Goal: Book appointment/travel/reservation

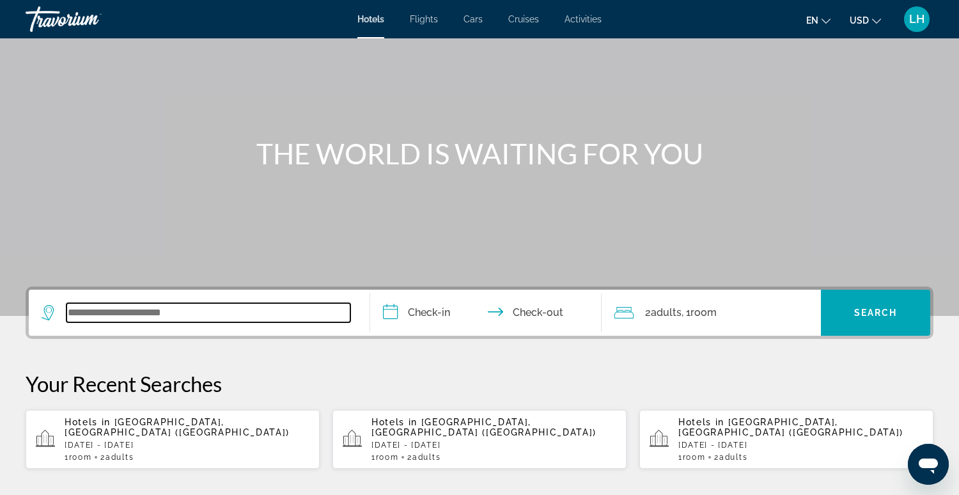
click at [140, 313] on input "Search widget" at bounding box center [209, 312] width 284 height 19
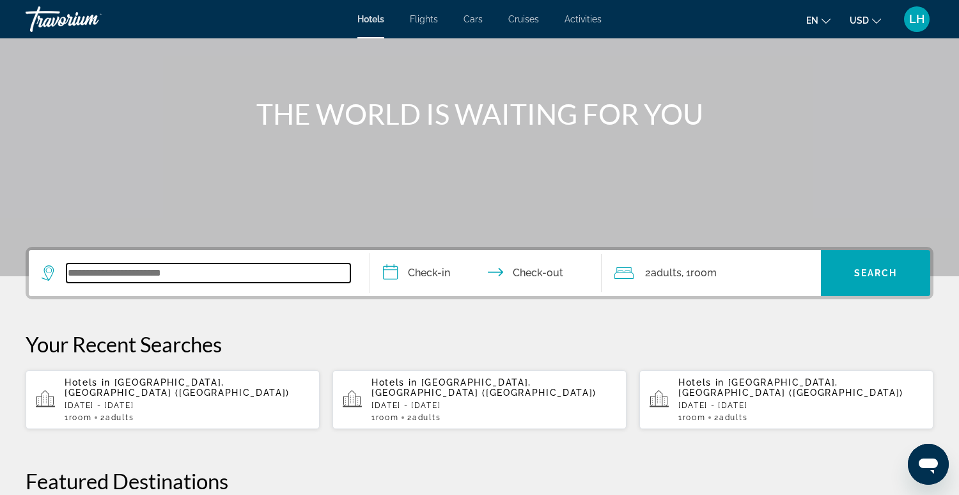
scroll to position [312, 0]
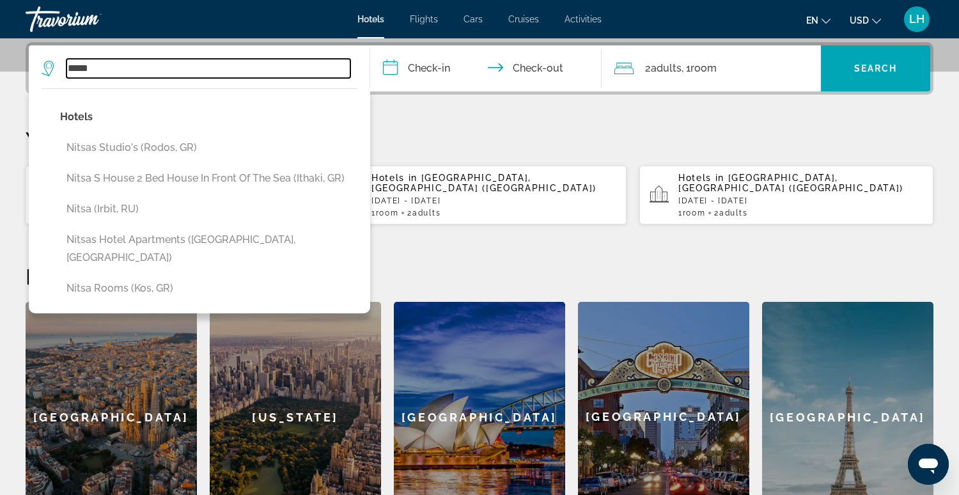
click at [142, 69] on input "*****" at bounding box center [209, 68] width 284 height 19
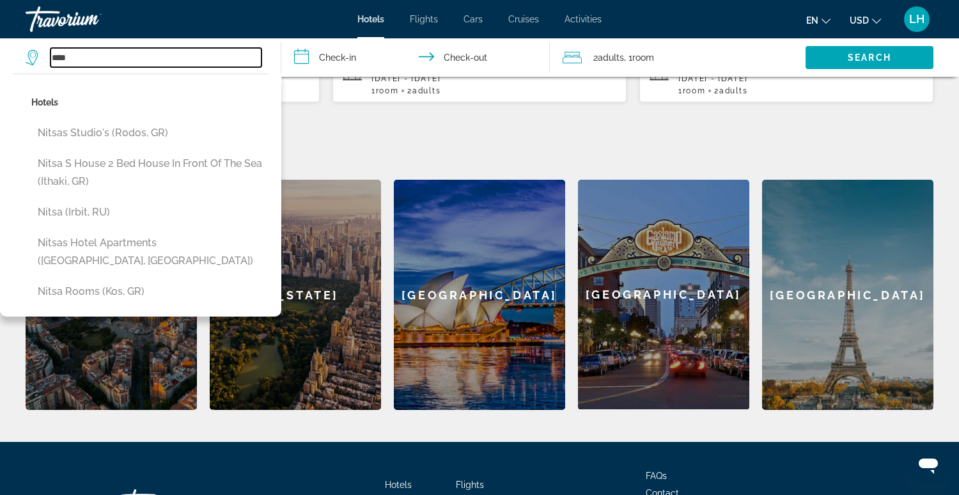
scroll to position [436, 0]
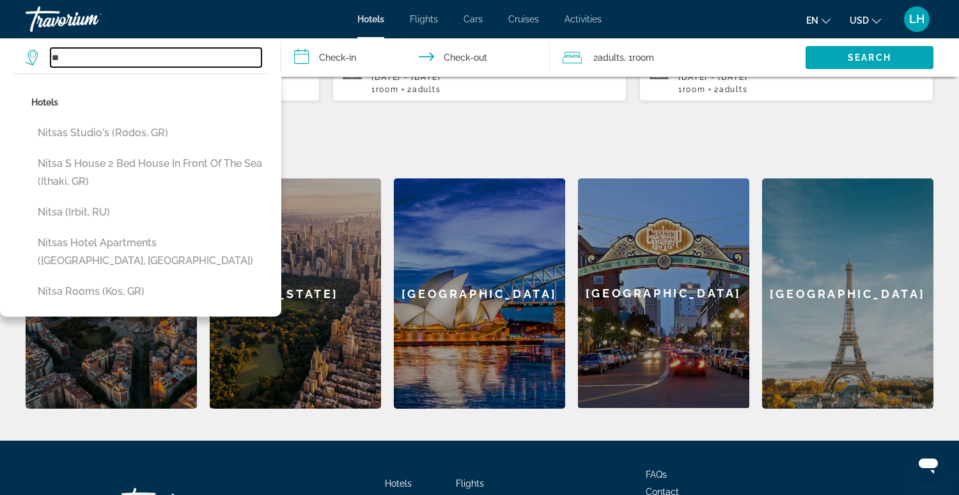
type input "*"
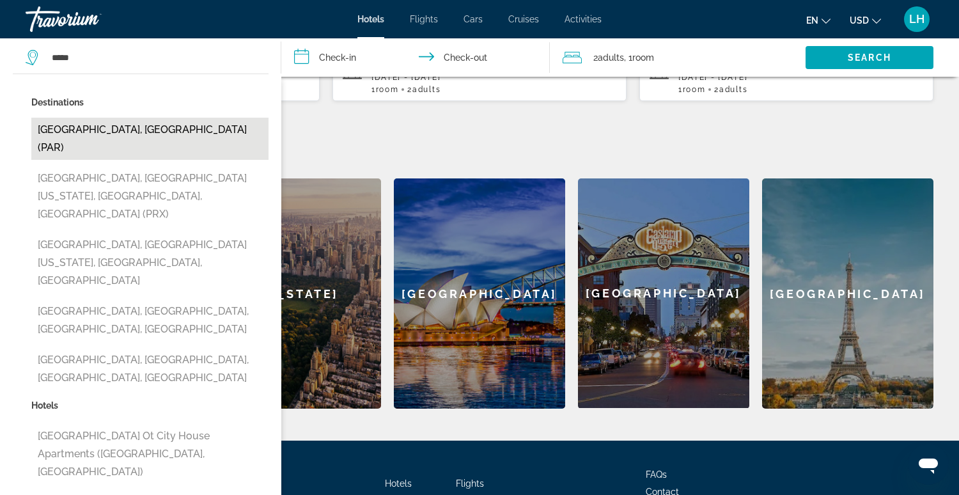
click at [101, 127] on button "Paris, France (PAR)" at bounding box center [149, 139] width 237 height 42
type input "**********"
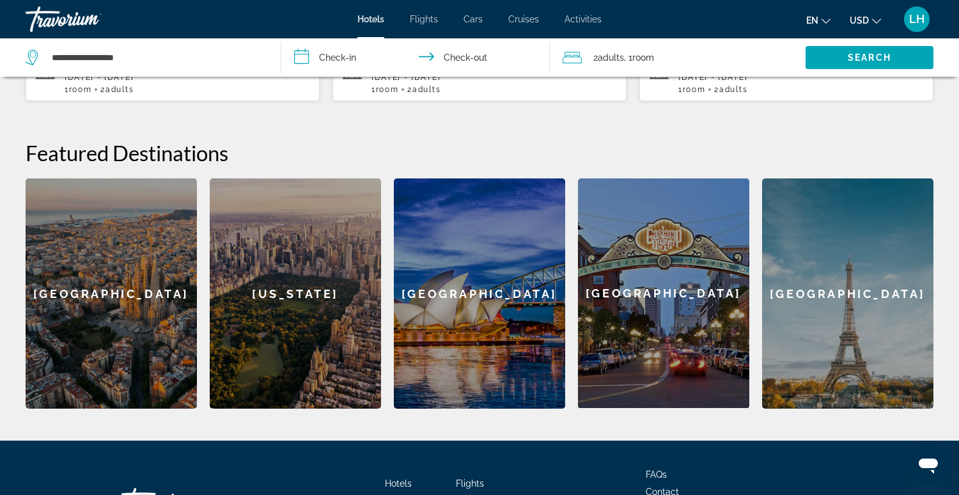
click at [368, 63] on input "**********" at bounding box center [418, 59] width 274 height 42
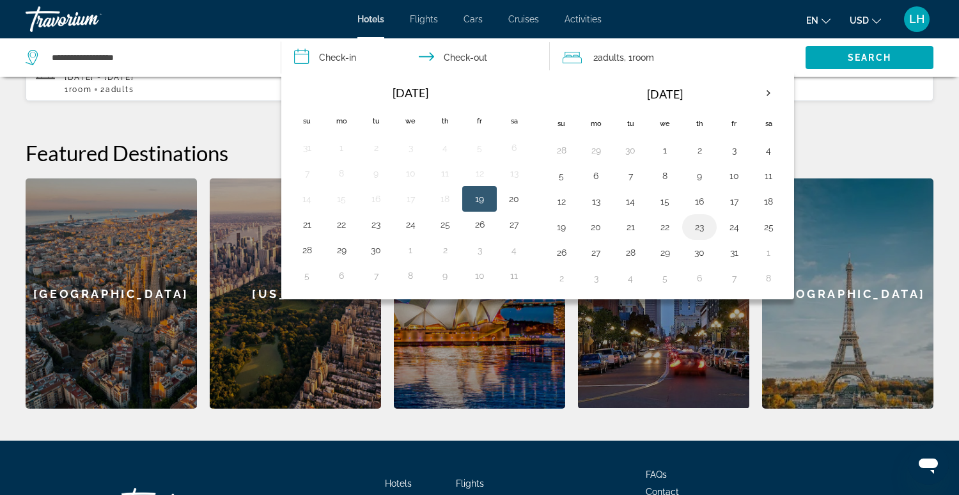
drag, startPoint x: 694, startPoint y: 224, endPoint x: 704, endPoint y: 224, distance: 10.3
click at [696, 224] on button "23" at bounding box center [699, 227] width 20 height 18
drag, startPoint x: 764, startPoint y: 224, endPoint x: 758, endPoint y: 217, distance: 8.7
click at [764, 224] on button "25" at bounding box center [768, 227] width 20 height 18
type input "**********"
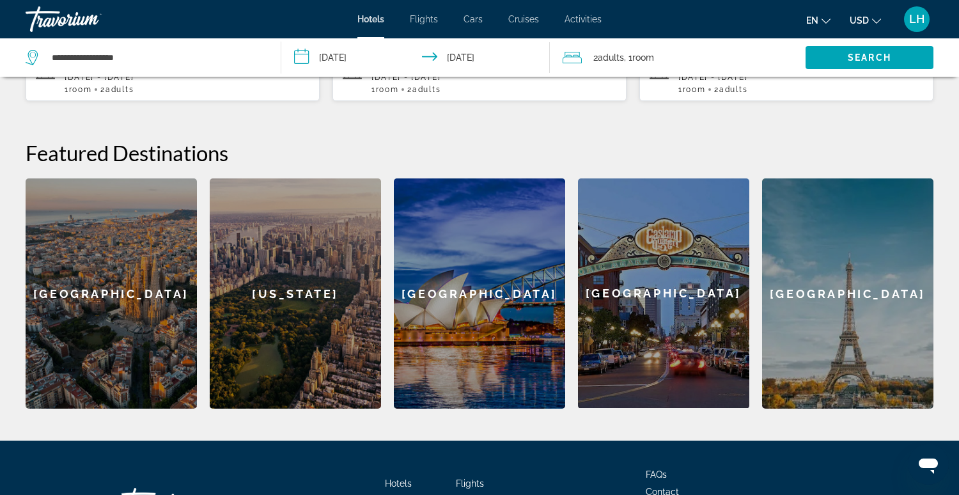
scroll to position [434, 0]
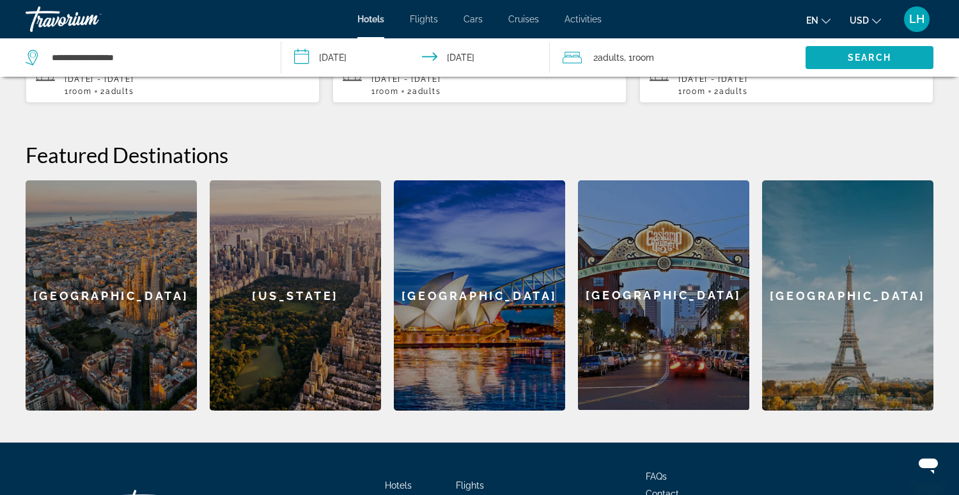
click at [870, 61] on span "Search" at bounding box center [869, 57] width 43 height 10
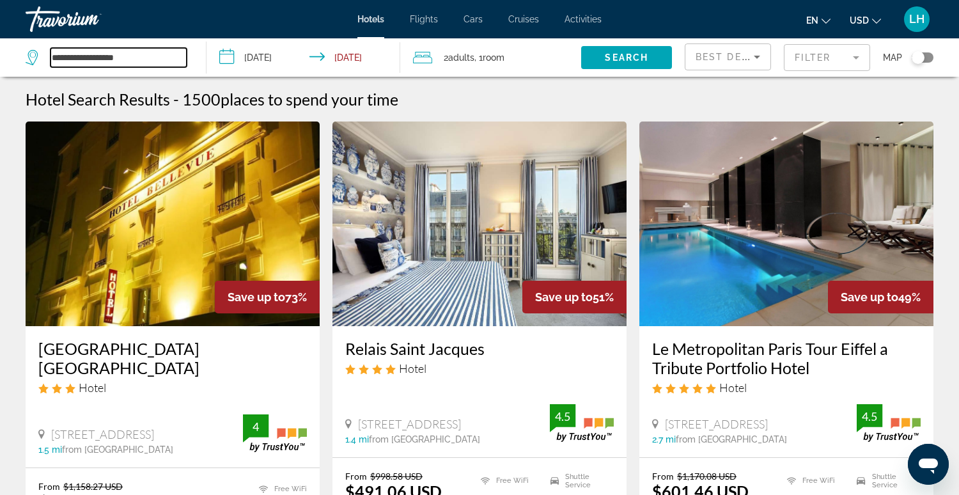
click at [135, 52] on input "**********" at bounding box center [119, 57] width 136 height 19
type input "*"
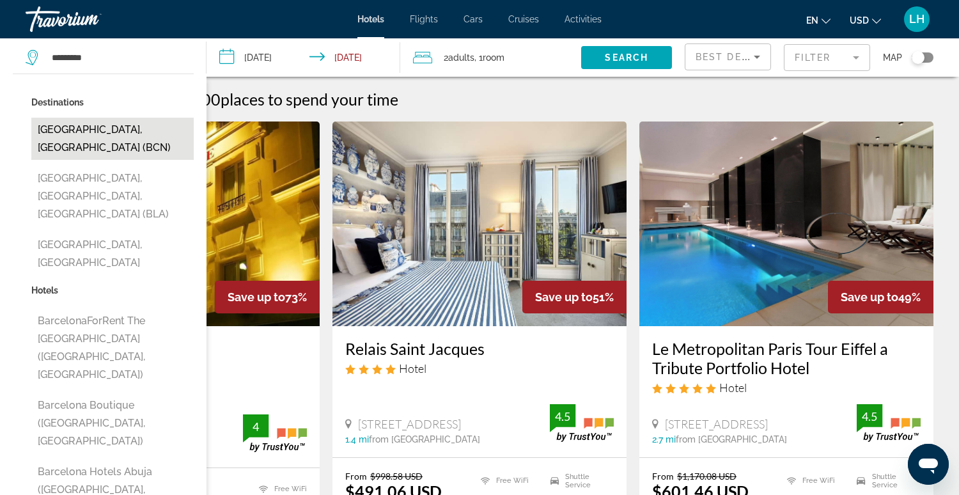
click at [109, 132] on button "Barcelona, Spain (BCN)" at bounding box center [112, 139] width 162 height 42
type input "**********"
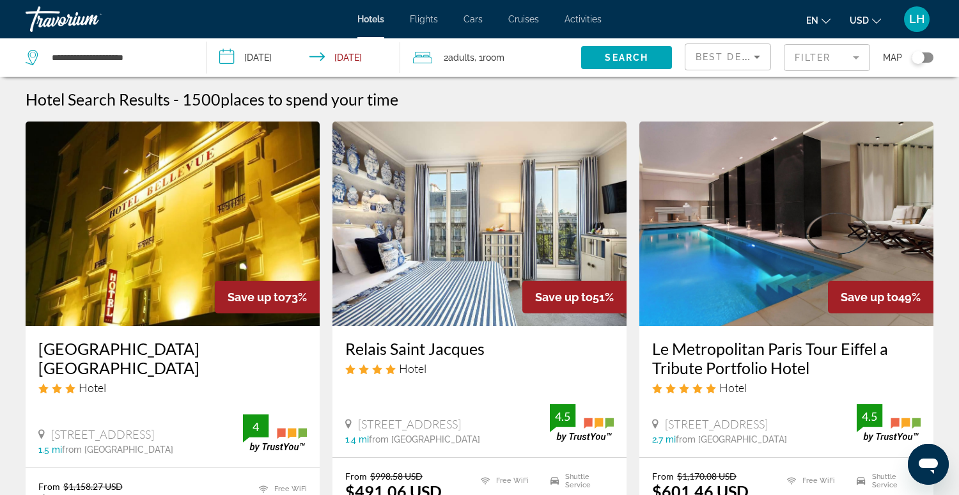
click at [606, 56] on span "Search" at bounding box center [626, 57] width 43 height 10
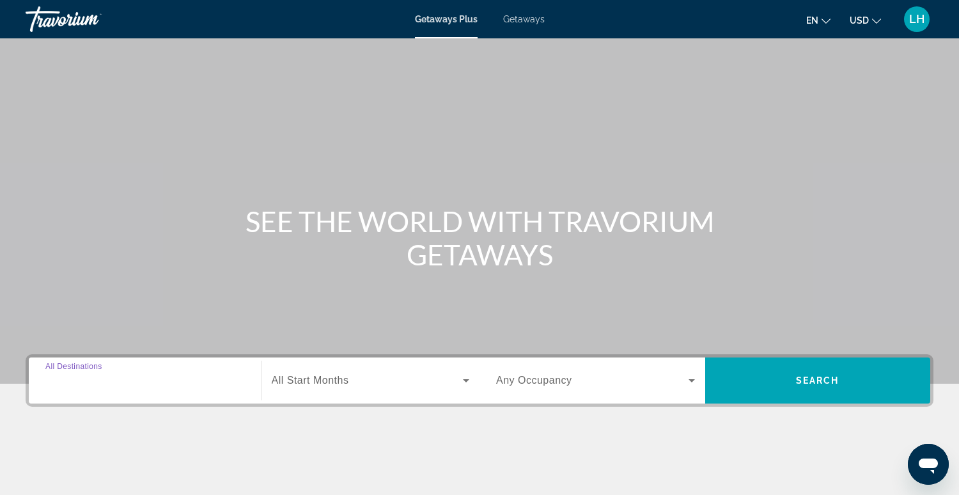
click at [144, 377] on input "Destination All Destinations" at bounding box center [144, 380] width 199 height 15
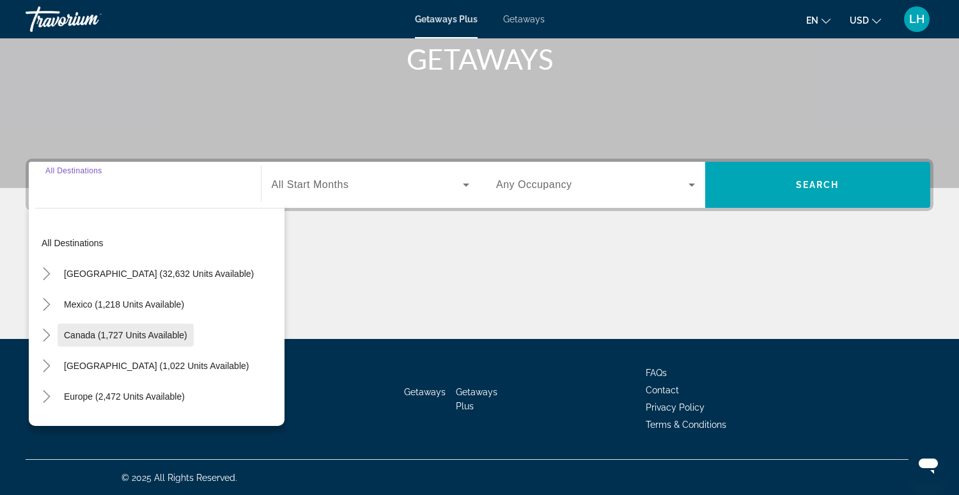
scroll to position [3, 0]
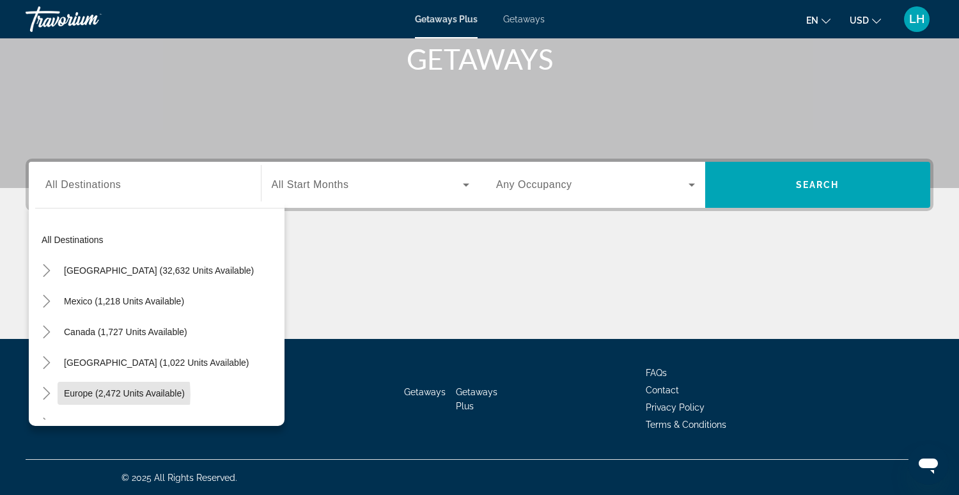
click at [81, 394] on span "Europe (2,472 units available)" at bounding box center [124, 393] width 121 height 10
type input "**********"
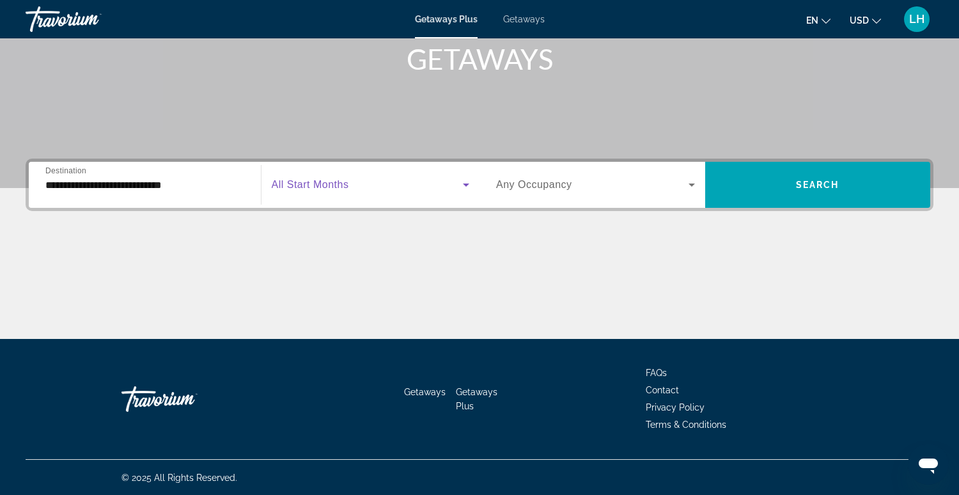
click at [375, 191] on span "Search widget" at bounding box center [368, 184] width 192 height 15
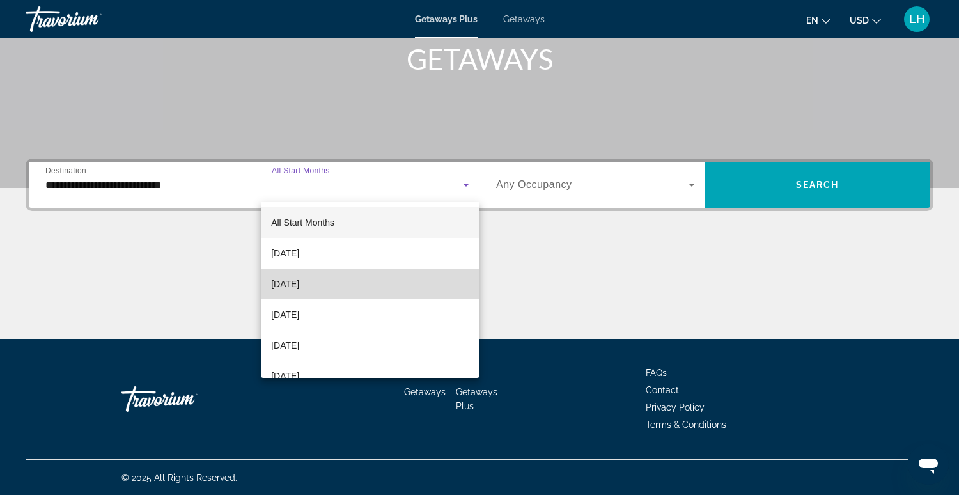
click at [299, 288] on span "[DATE]" at bounding box center [285, 283] width 28 height 15
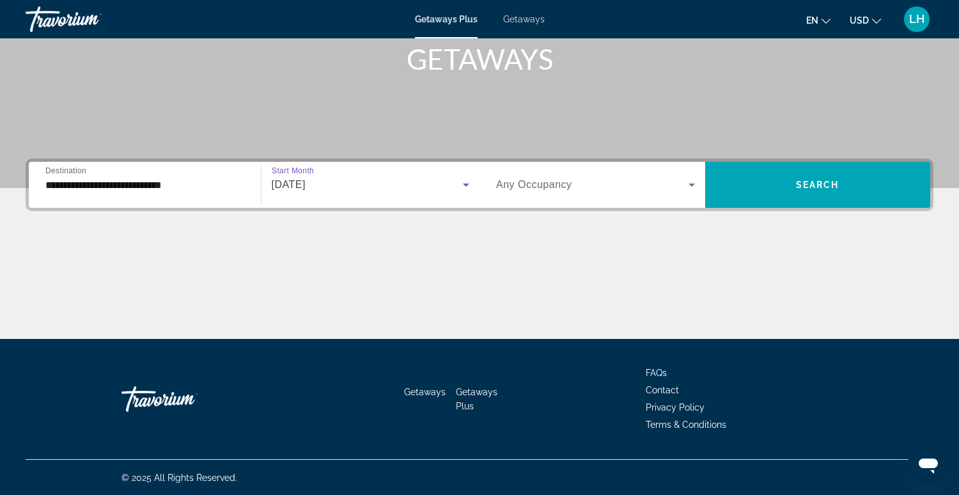
click at [672, 189] on span "Search widget" at bounding box center [592, 184] width 193 height 15
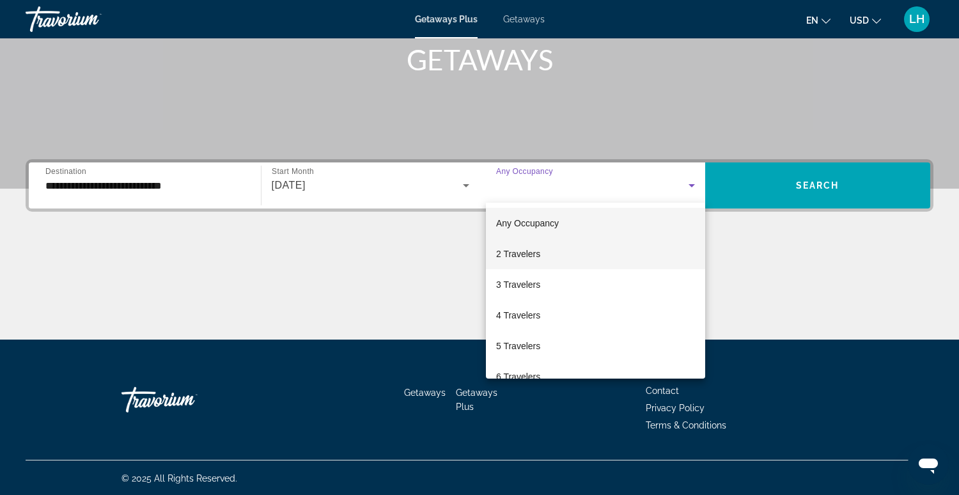
scroll to position [194, 0]
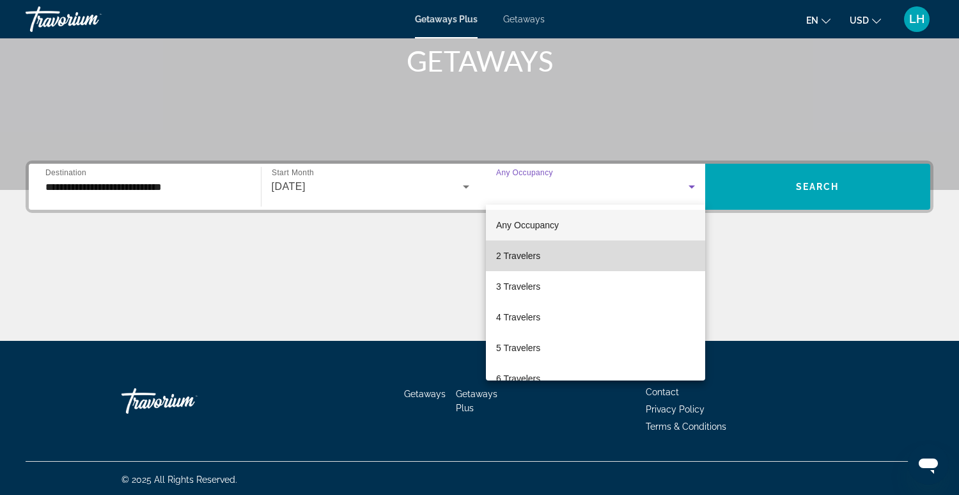
click at [522, 257] on span "2 Travelers" at bounding box center [518, 255] width 44 height 15
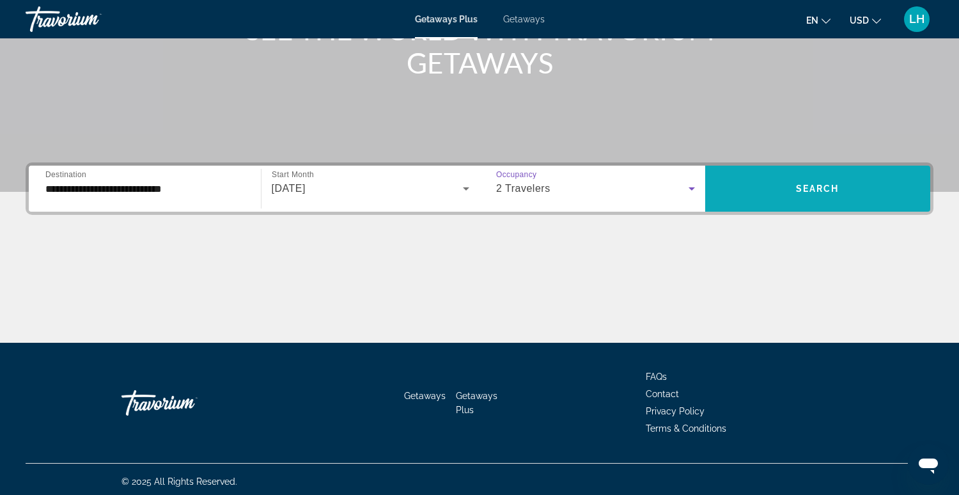
scroll to position [196, 0]
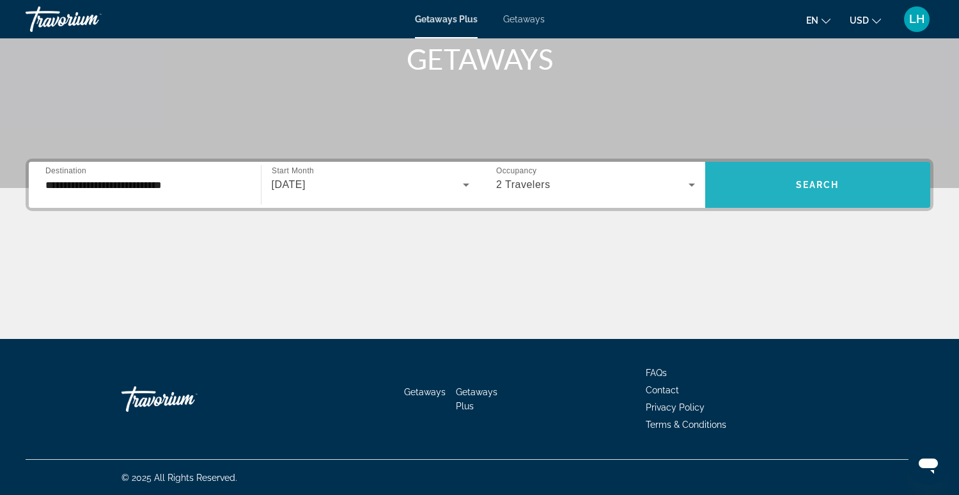
click at [762, 188] on span "Search widget" at bounding box center [818, 184] width 226 height 31
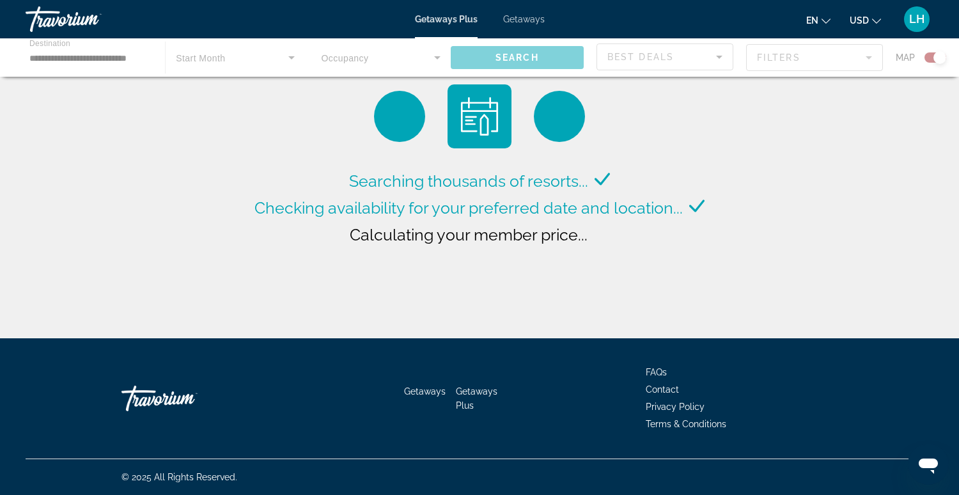
click at [522, 20] on span "Getaways" at bounding box center [524, 19] width 42 height 10
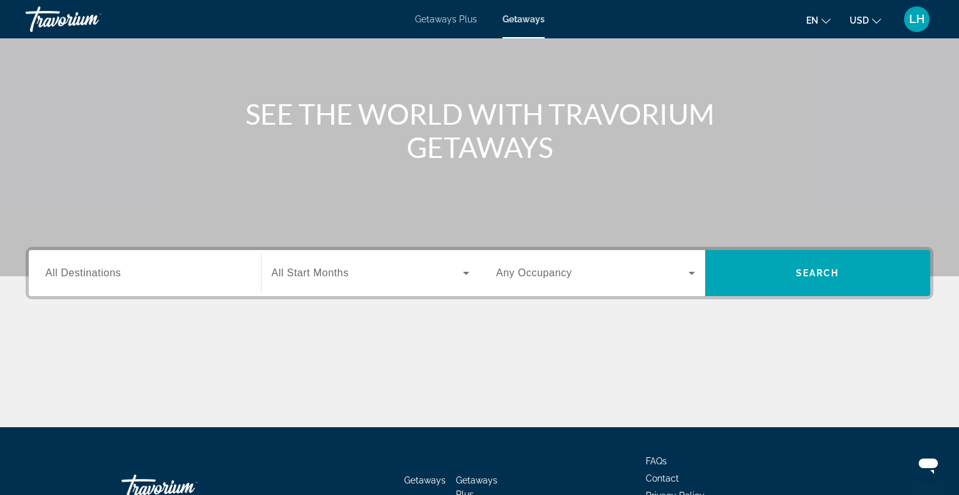
scroll to position [104, 0]
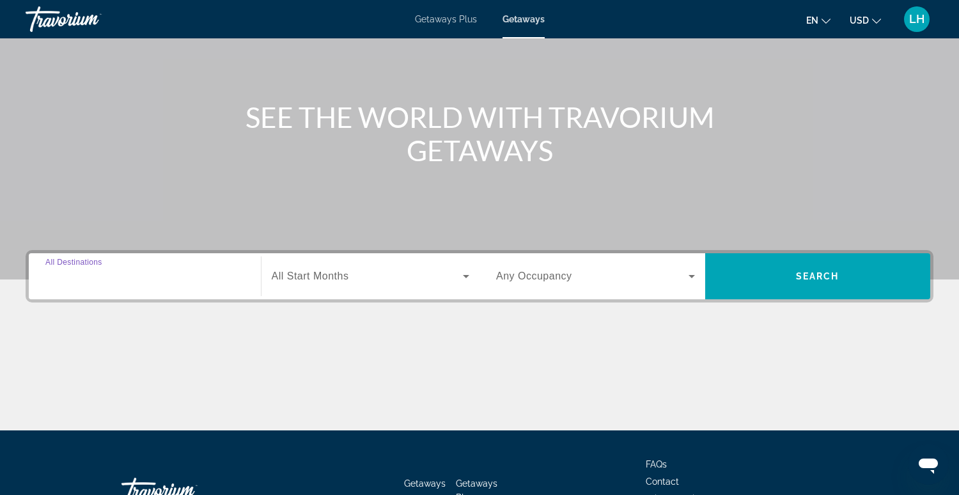
click at [135, 276] on input "Destination All Destinations" at bounding box center [144, 276] width 199 height 15
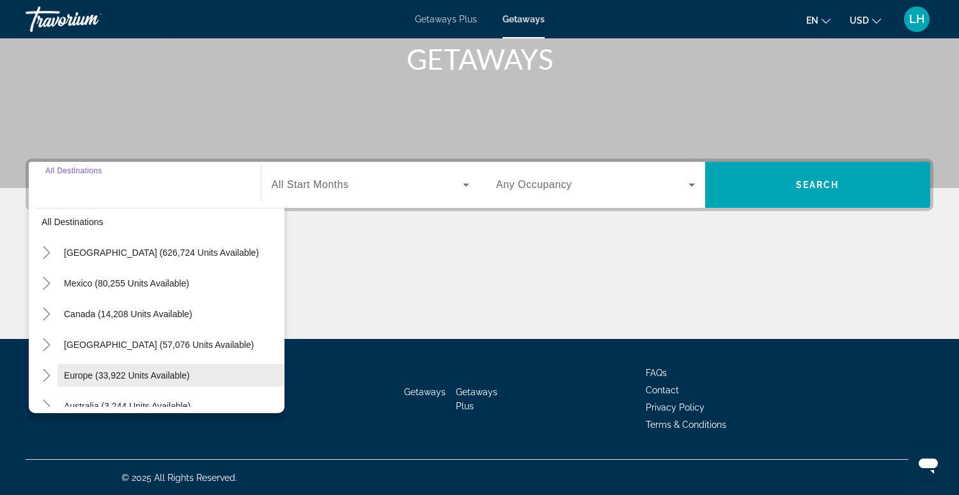
scroll to position [10, 0]
click at [150, 375] on span "Europe (33,922 units available)" at bounding box center [127, 373] width 126 height 10
type input "**********"
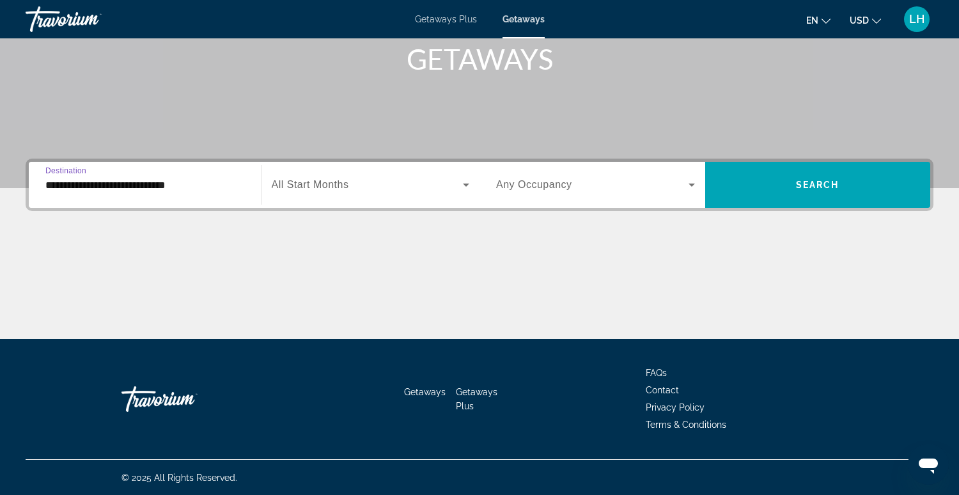
click at [424, 187] on span "Search widget" at bounding box center [368, 184] width 192 height 15
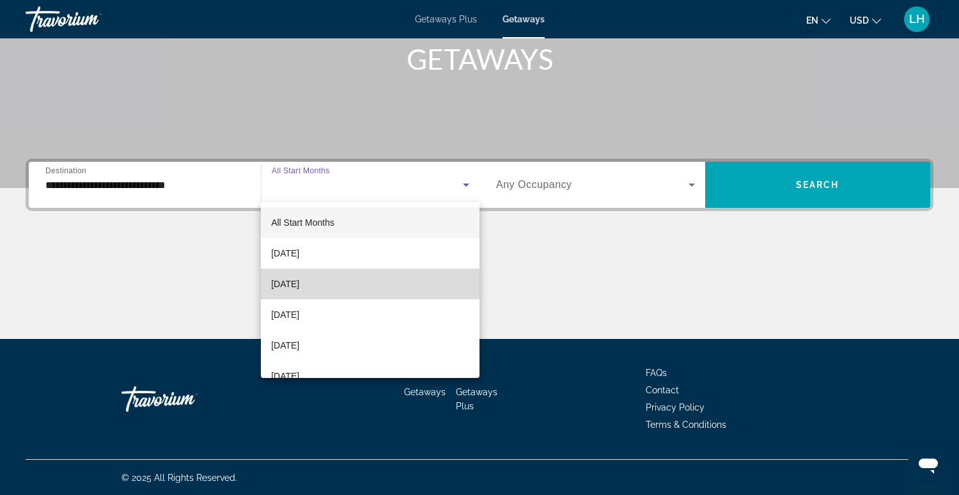
drag, startPoint x: 350, startPoint y: 283, endPoint x: 343, endPoint y: 276, distance: 9.5
click at [350, 282] on mat-option "[DATE]" at bounding box center [370, 284] width 219 height 31
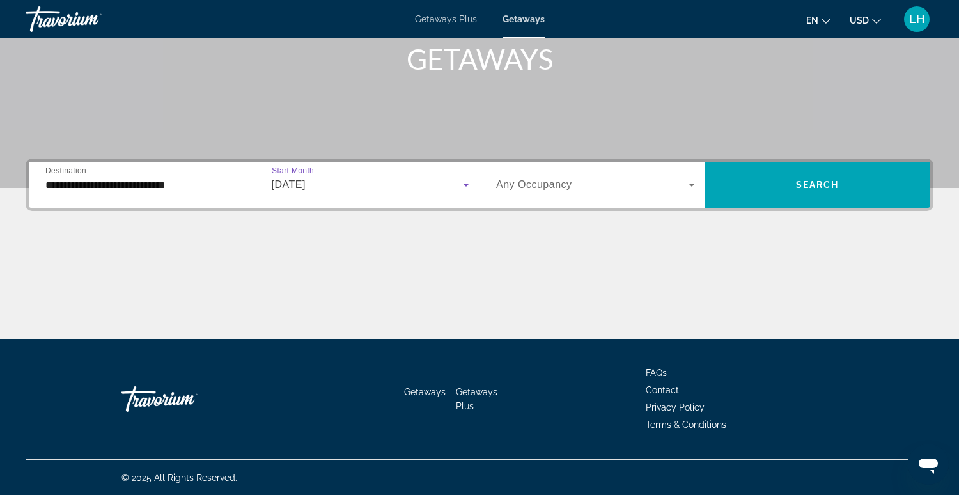
click at [572, 193] on div "Search widget" at bounding box center [595, 185] width 199 height 36
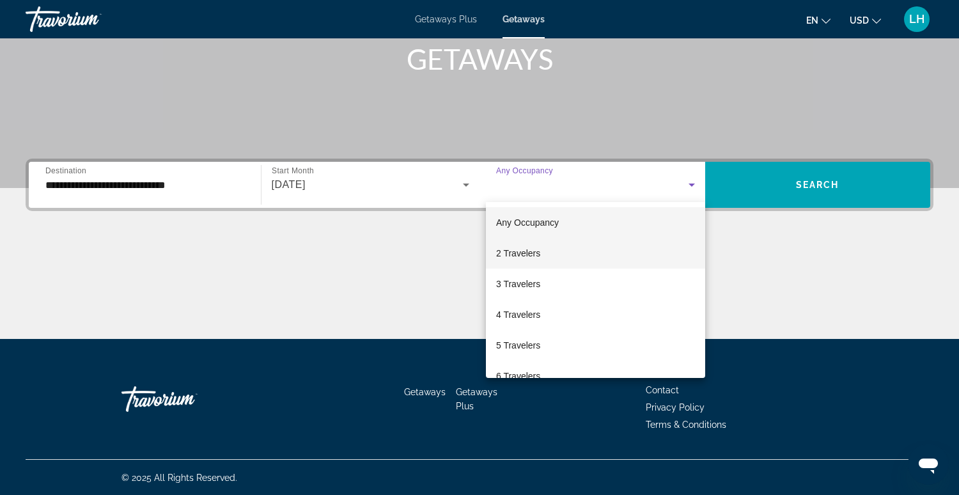
click at [526, 256] on span "2 Travelers" at bounding box center [518, 253] width 44 height 15
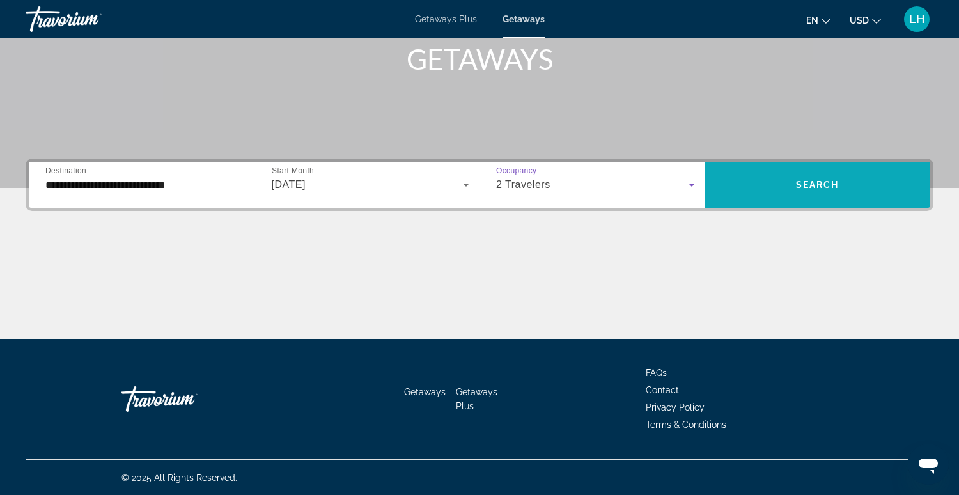
click at [776, 184] on span "Search widget" at bounding box center [818, 184] width 226 height 31
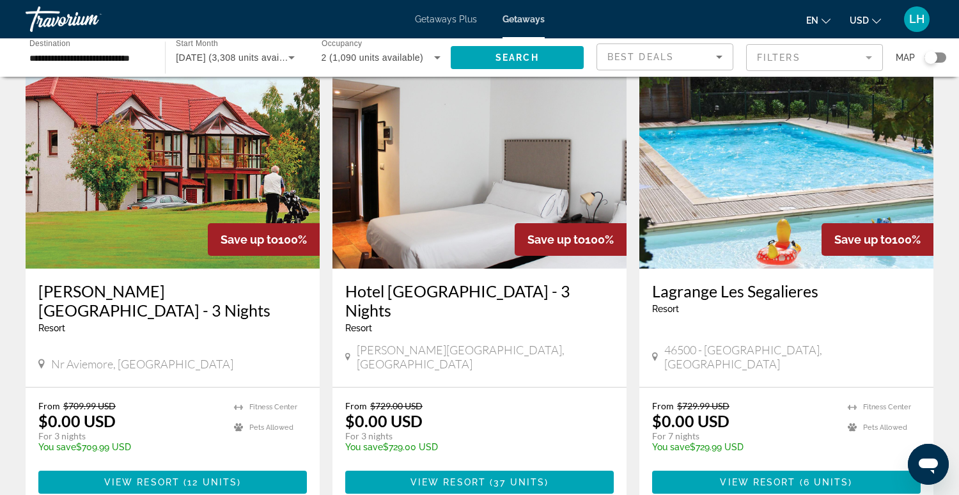
scroll to position [58, 0]
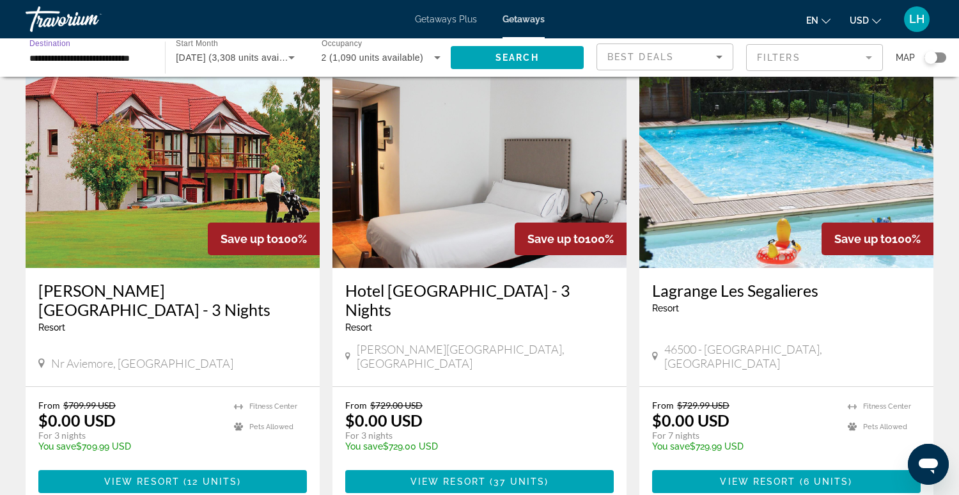
click at [88, 58] on input "**********" at bounding box center [88, 58] width 119 height 15
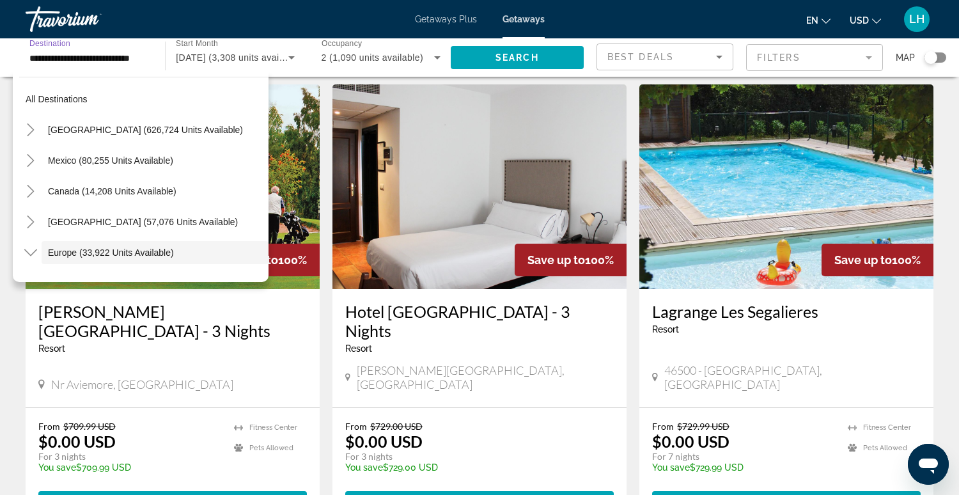
scroll to position [0, 0]
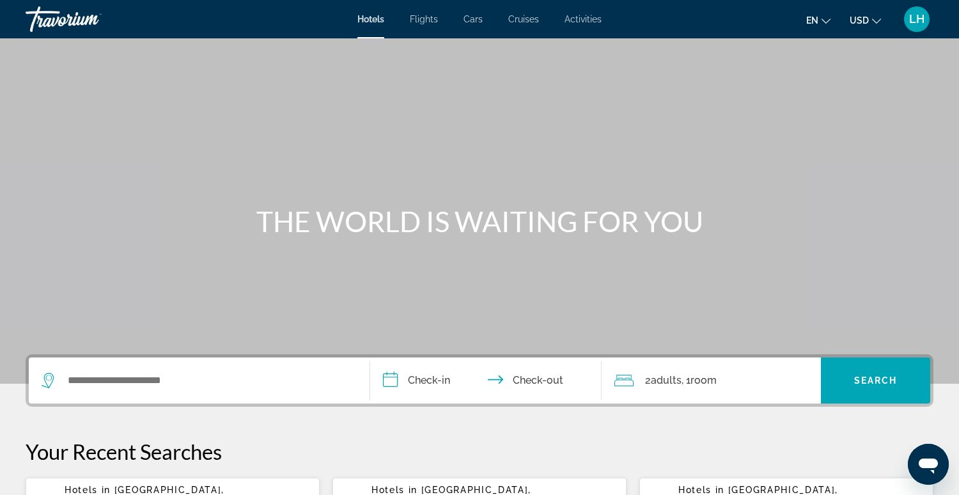
click at [574, 22] on span "Activities" at bounding box center [583, 19] width 37 height 10
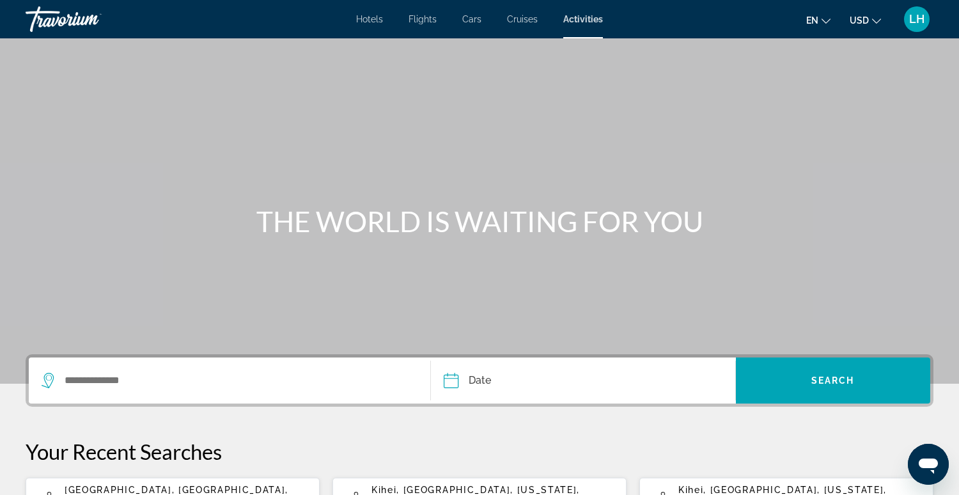
scroll to position [1, 0]
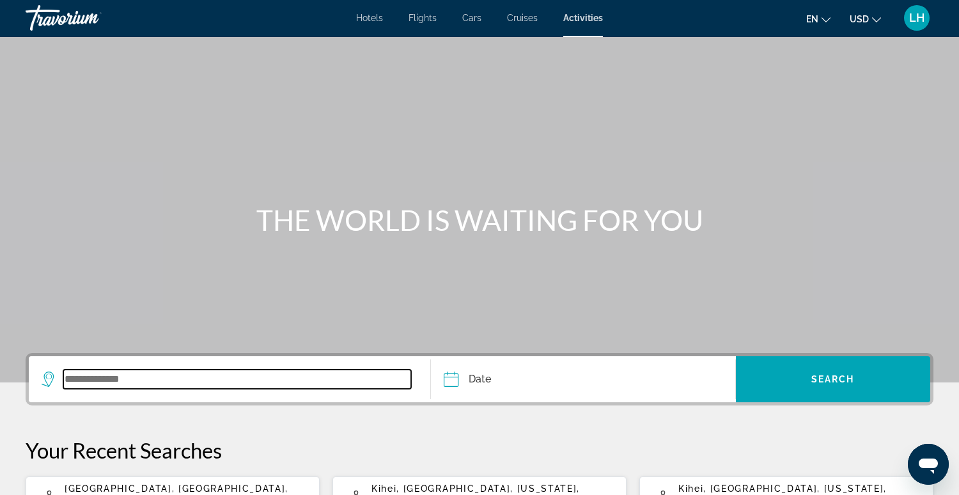
click at [226, 377] on input "Search widget" at bounding box center [237, 379] width 348 height 19
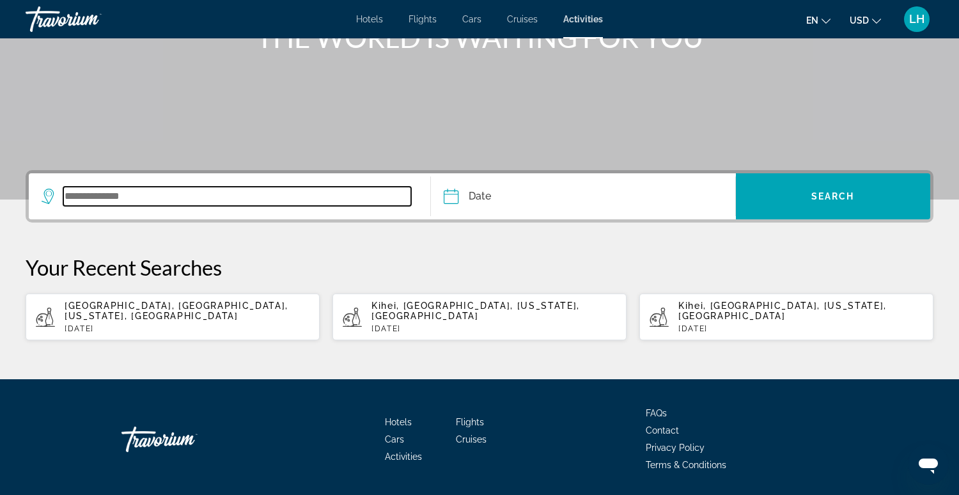
scroll to position [214, 0]
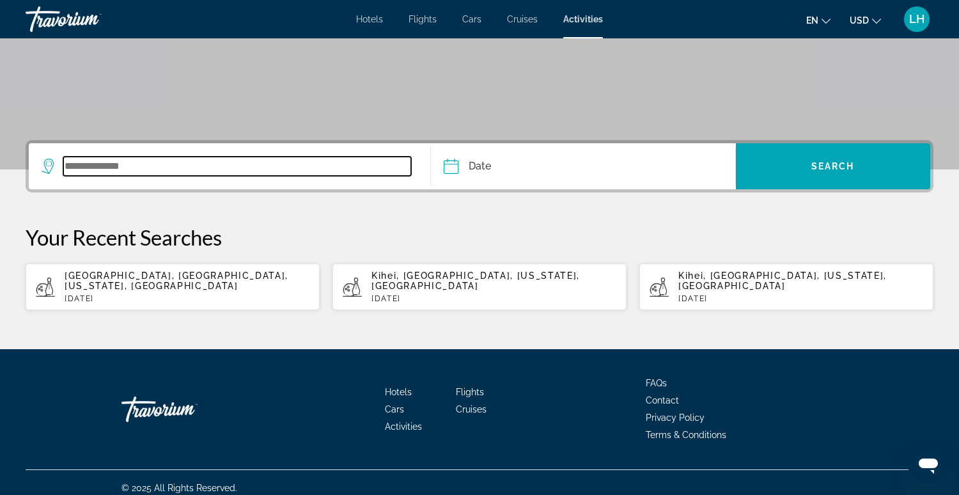
click at [260, 163] on input "Search widget" at bounding box center [237, 166] width 348 height 19
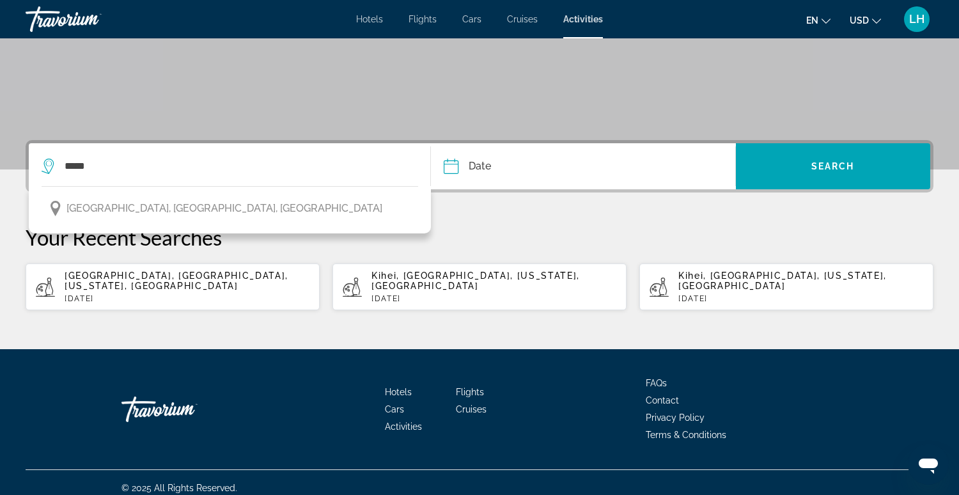
click at [220, 210] on button "Paris, Île-de-France, France" at bounding box center [230, 208] width 377 height 24
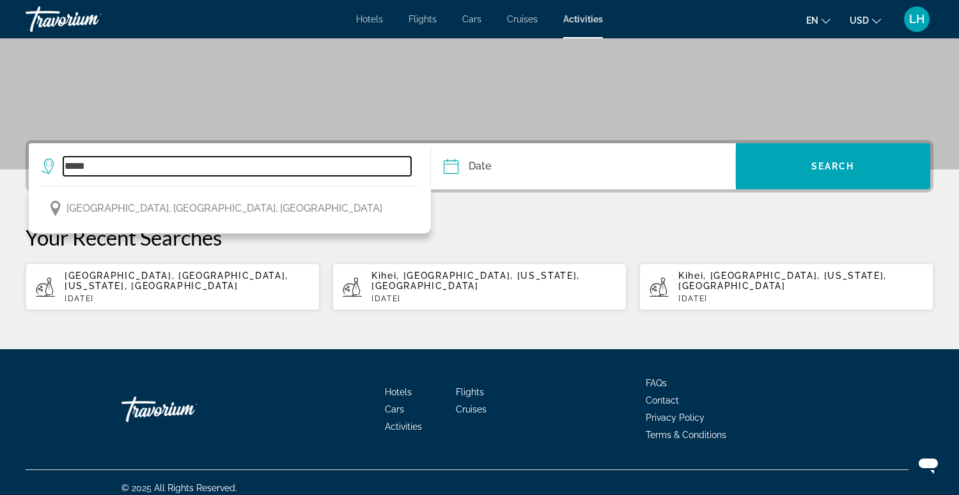
type input "**********"
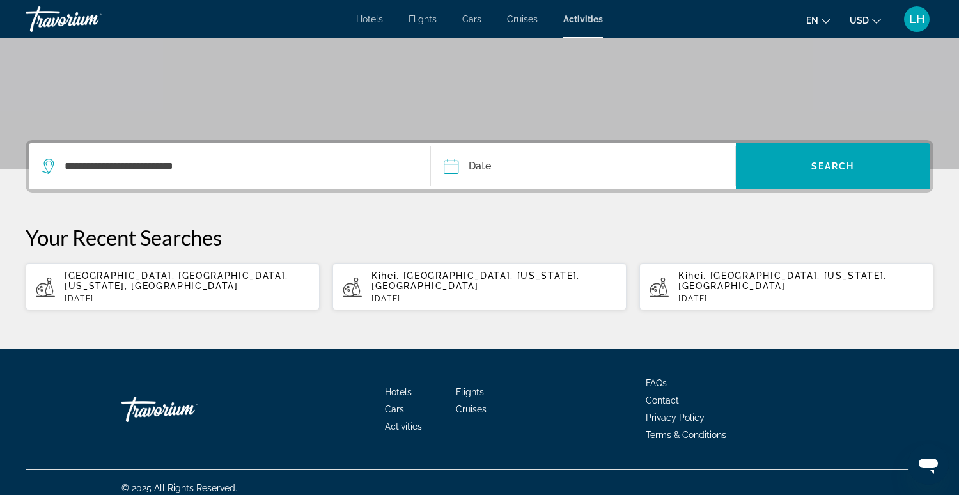
click at [532, 168] on input "Date" at bounding box center [516, 168] width 151 height 50
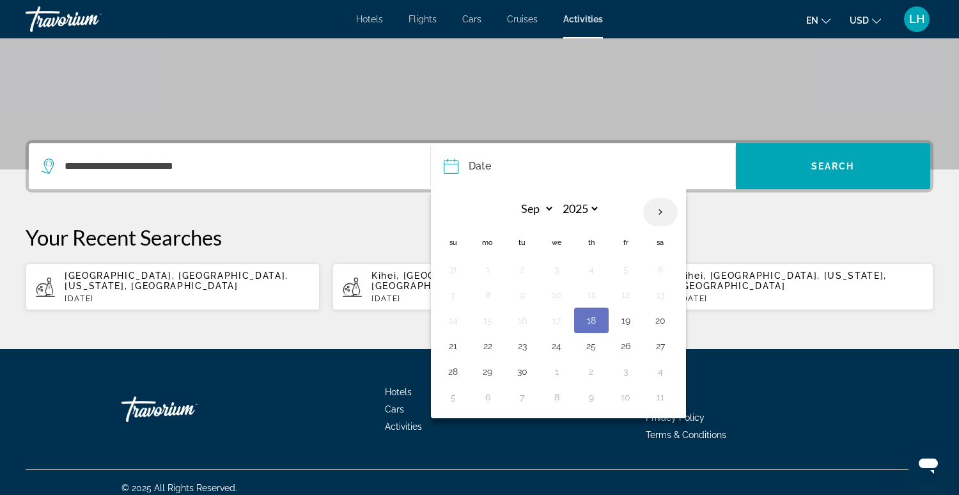
click at [658, 212] on th "Next month" at bounding box center [660, 212] width 35 height 28
select select "*"
click at [657, 271] on button "4" at bounding box center [660, 269] width 20 height 18
type input "**********"
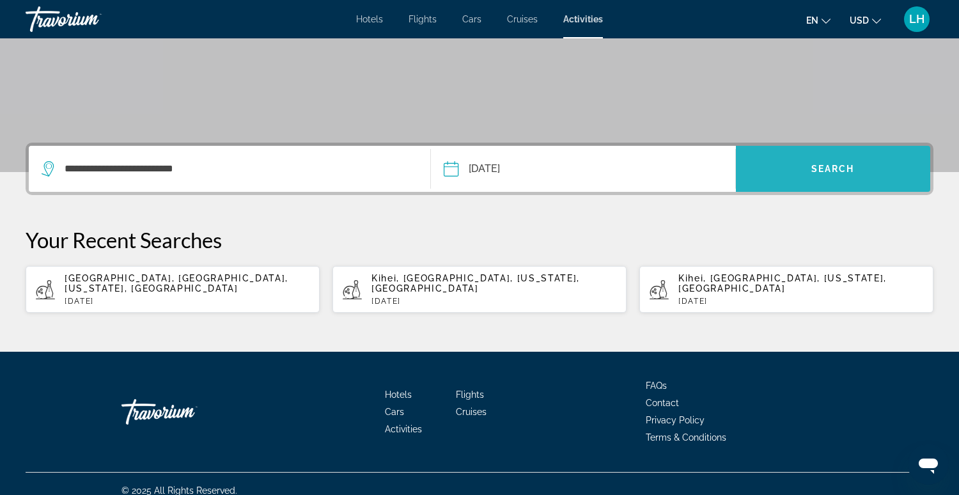
click at [766, 169] on span "Search widget" at bounding box center [833, 168] width 194 height 31
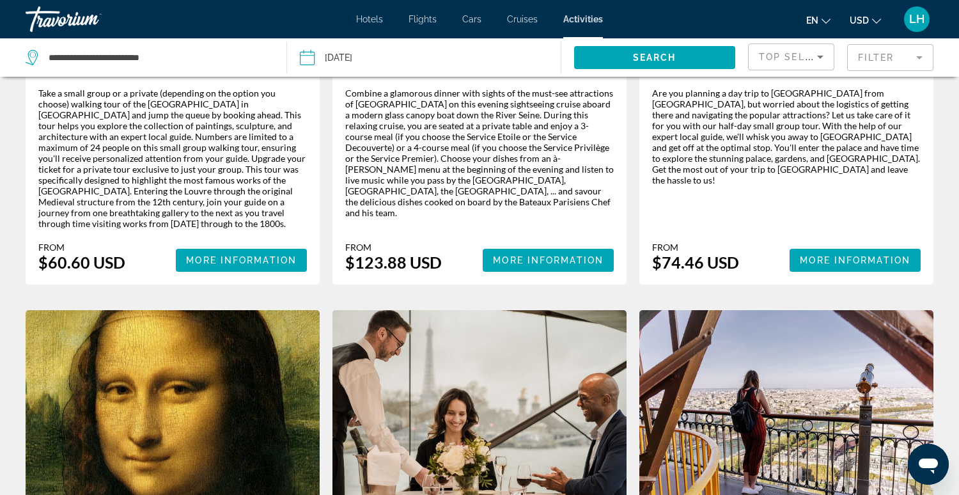
scroll to position [347, 0]
